Goal: Find contact information: Find contact information

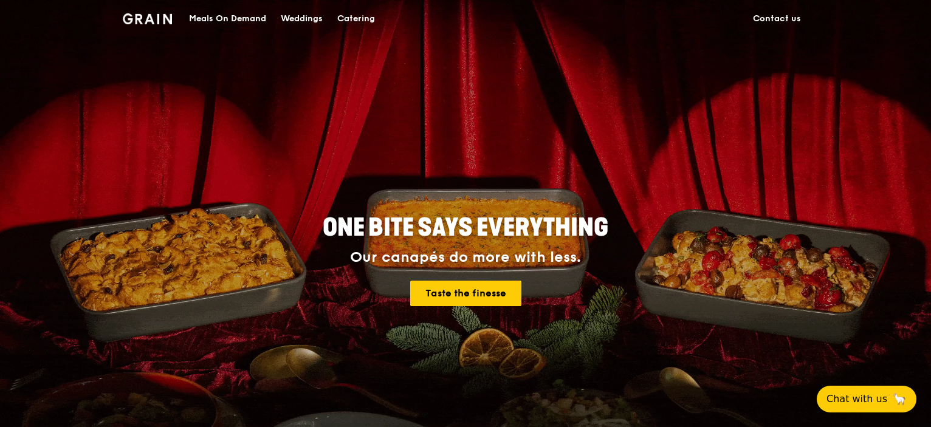
click at [767, 17] on link "Contact us" at bounding box center [776, 19] width 63 height 36
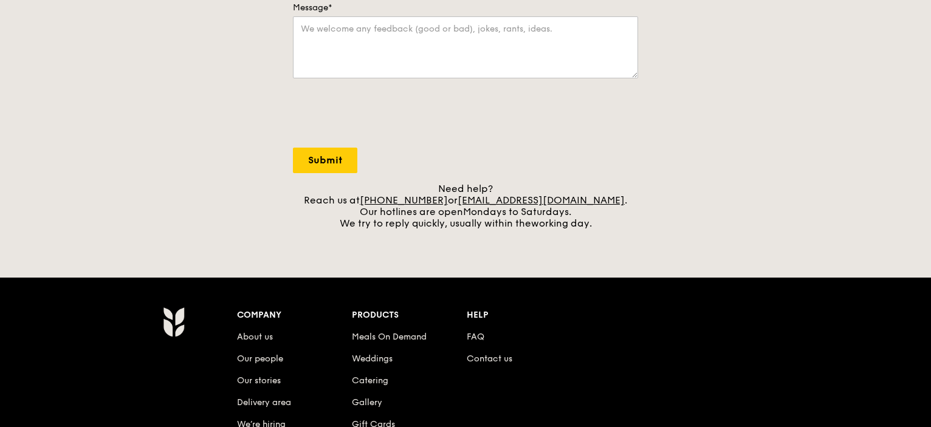
scroll to position [364, 0]
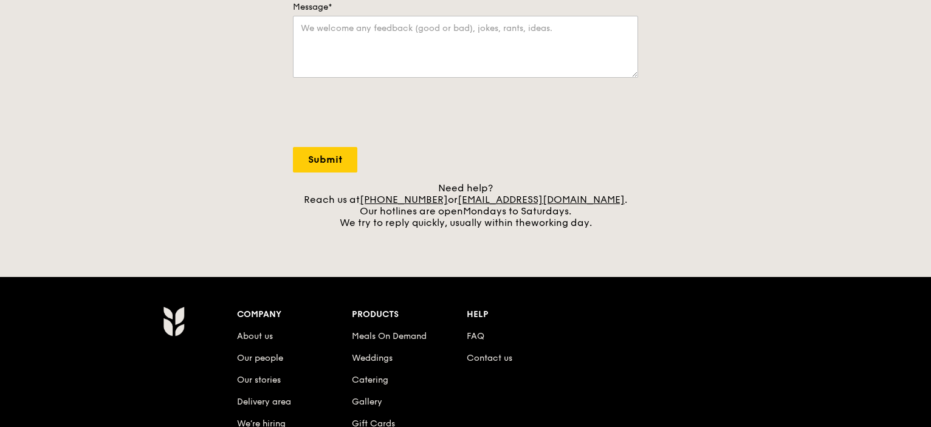
drag, startPoint x: 604, startPoint y: 202, endPoint x: 476, endPoint y: 202, distance: 128.8
click at [476, 202] on div "Need help? Reach us at [PHONE_NUMBER] or [EMAIL_ADDRESS][DOMAIN_NAME] . Our hot…" at bounding box center [465, 205] width 345 height 46
drag, startPoint x: 475, startPoint y: 200, endPoint x: 590, endPoint y: 203, distance: 115.5
click at [590, 203] on div "Need help? Reach us at [PHONE_NUMBER] or [EMAIL_ADDRESS][DOMAIN_NAME] . Our hot…" at bounding box center [465, 205] width 345 height 46
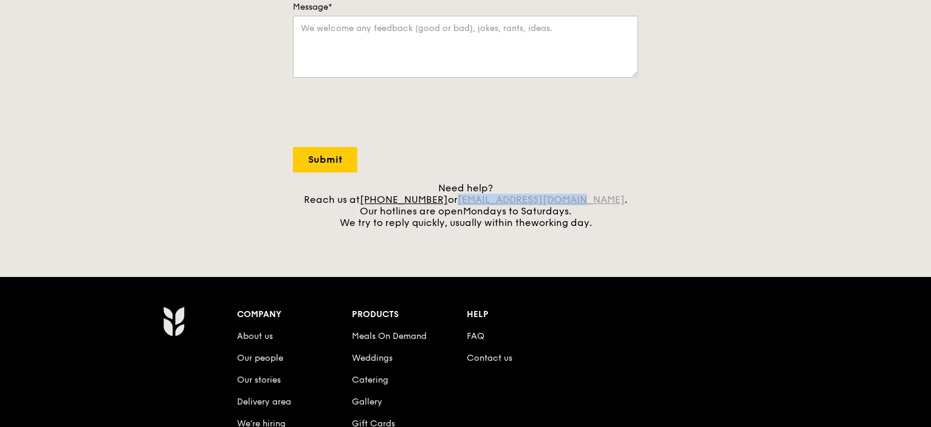
copy link "[EMAIL_ADDRESS][DOMAIN_NAME]"
